Goal: Check status: Check status

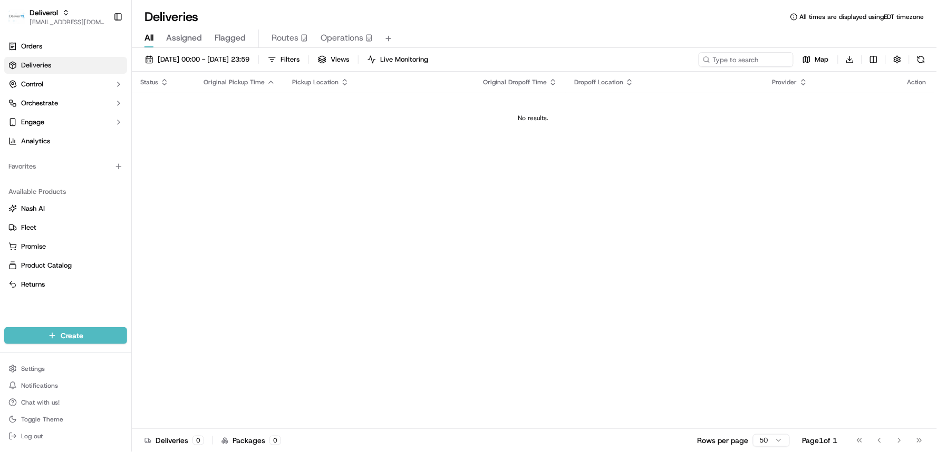
click at [316, 106] on td "No results." at bounding box center [533, 118] width 803 height 51
click at [241, 62] on span "[DATE] 00:00 - [DATE] 23:59" at bounding box center [204, 59] width 92 height 9
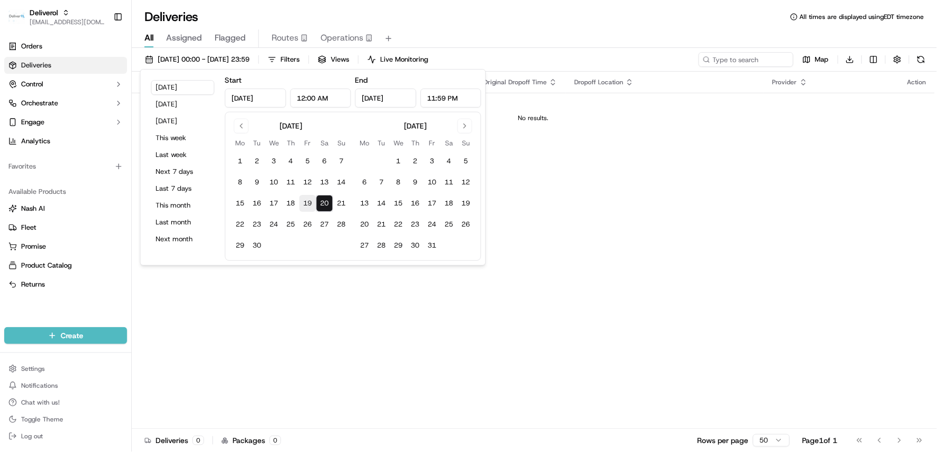
click at [307, 200] on button "19" at bounding box center [307, 203] width 17 height 17
type input "[DATE]"
click at [307, 200] on button "19" at bounding box center [307, 203] width 17 height 17
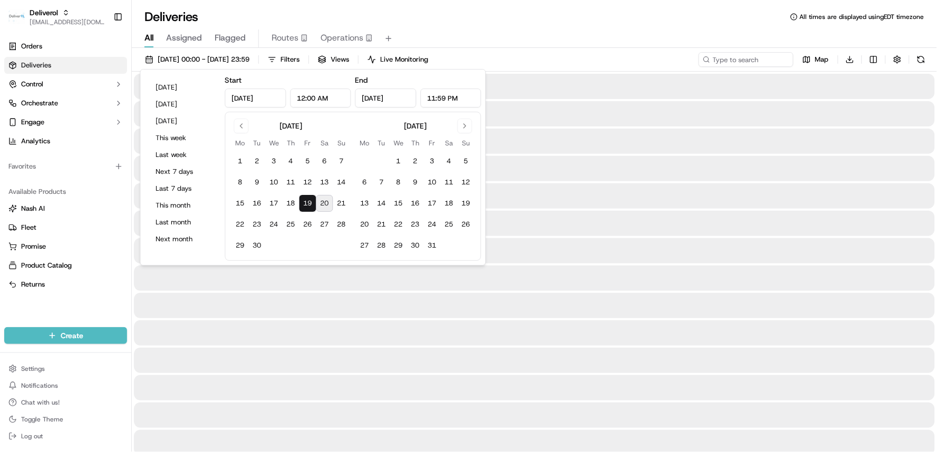
click at [336, 377] on div at bounding box center [534, 387] width 801 height 25
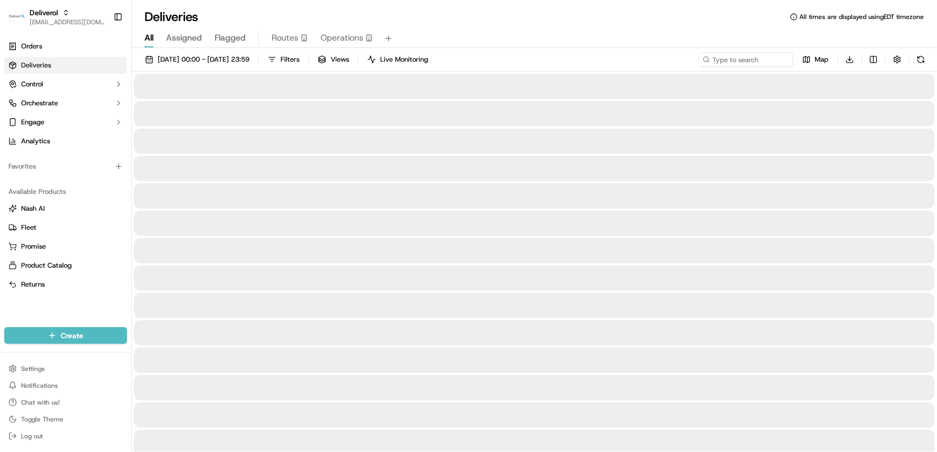
click at [591, 336] on div at bounding box center [534, 333] width 801 height 25
click at [435, 342] on div at bounding box center [534, 333] width 801 height 25
click at [188, 64] on button "[DATE] 00:00 - [DATE] 23:59" at bounding box center [197, 59] width 114 height 15
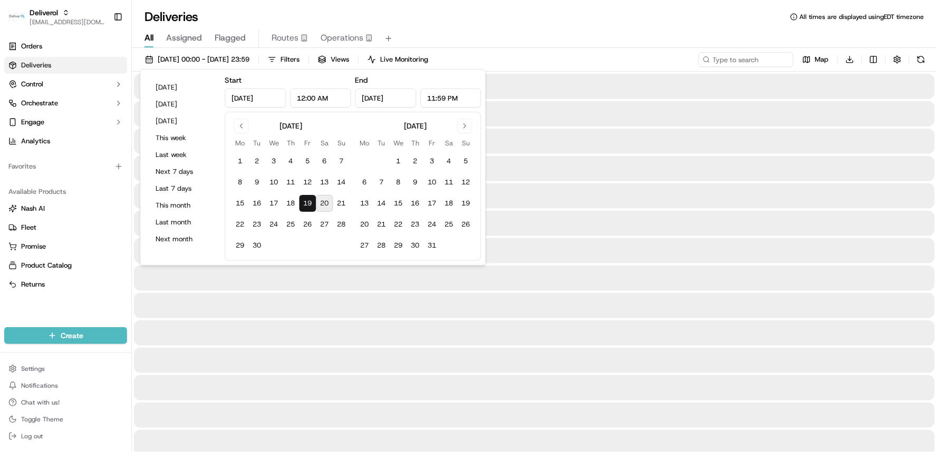
click at [305, 197] on button "19" at bounding box center [307, 203] width 17 height 17
click at [317, 342] on div at bounding box center [534, 333] width 801 height 25
